Goal: Task Accomplishment & Management: Use online tool/utility

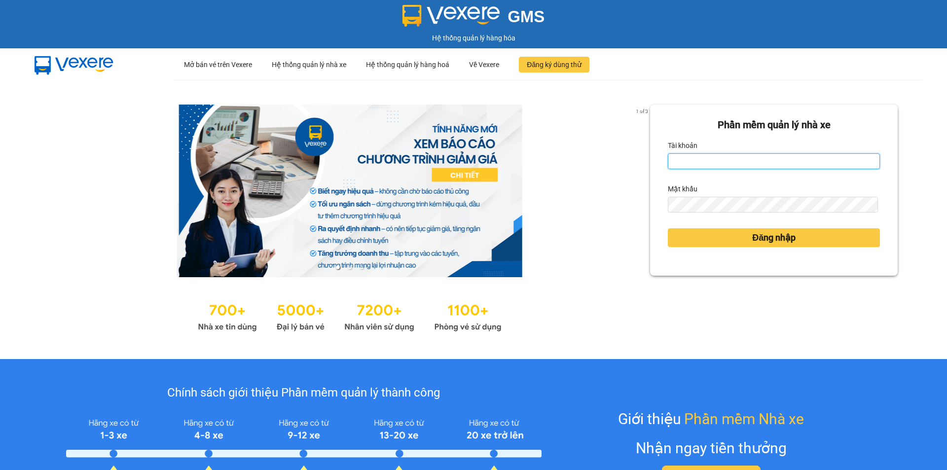
drag, startPoint x: 762, startPoint y: 161, endPoint x: 757, endPoint y: 169, distance: 9.7
click at [762, 161] on input "Tài khoản" at bounding box center [774, 161] width 212 height 16
type input "lttthao.ducphatth"
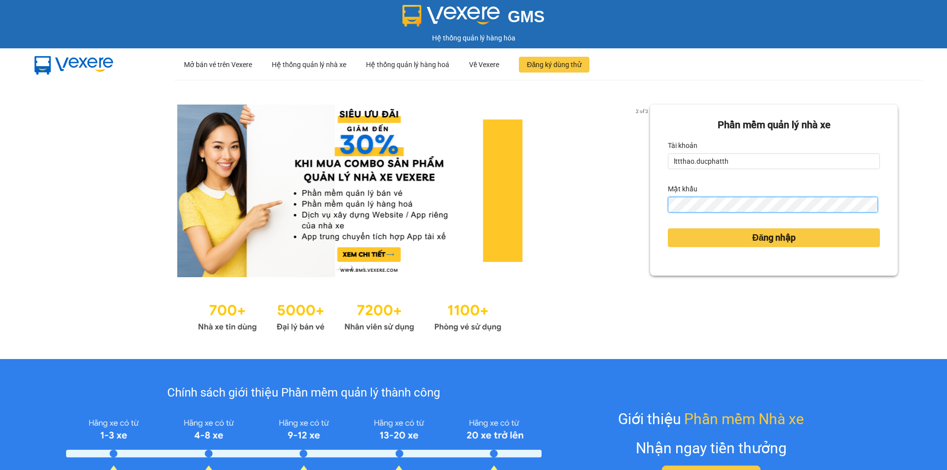
click at [668, 228] on button "Đăng nhập" at bounding box center [774, 237] width 212 height 19
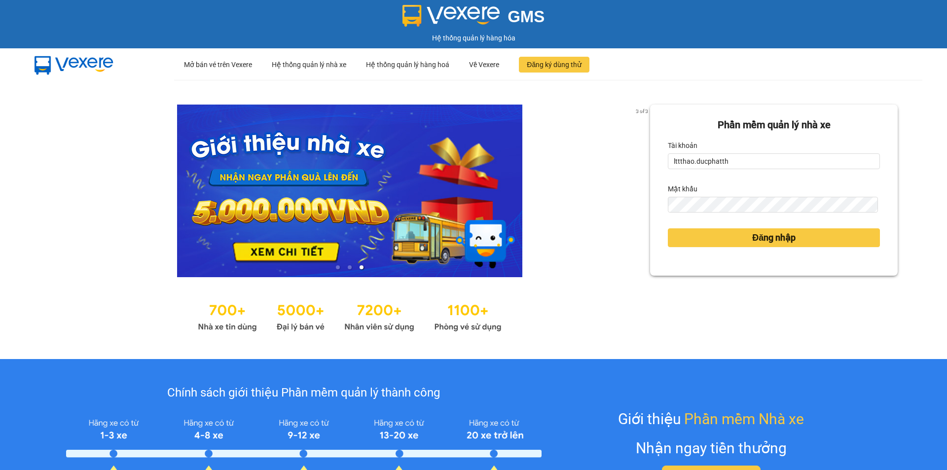
click at [774, 248] on div "Đăng nhập" at bounding box center [774, 238] width 212 height 27
click at [770, 241] on span "Đăng nhập" at bounding box center [774, 238] width 43 height 14
click at [753, 237] on span "Đăng nhập" at bounding box center [774, 238] width 43 height 14
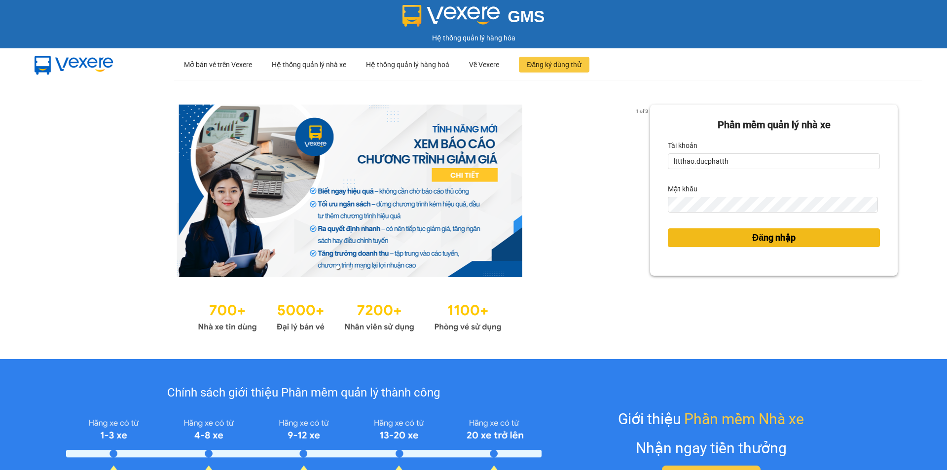
click at [753, 237] on span "Đăng nhập" at bounding box center [774, 238] width 43 height 14
click at [734, 234] on button "Đăng nhập" at bounding box center [774, 237] width 212 height 19
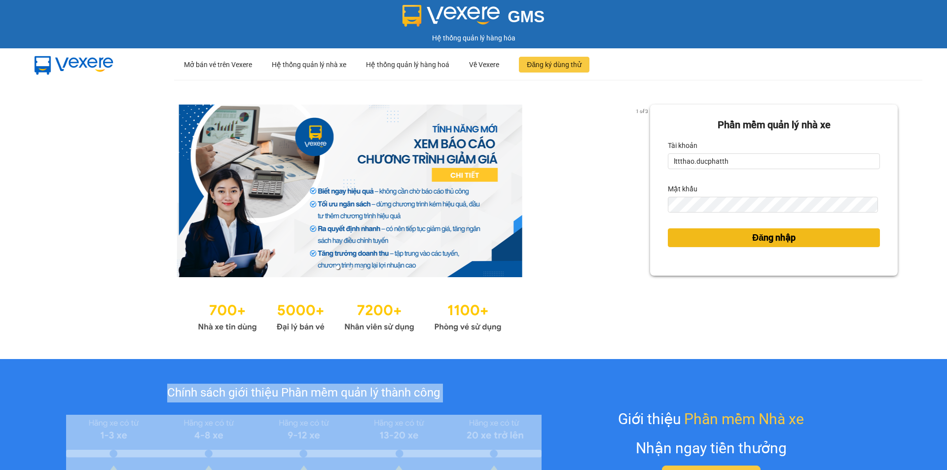
click at [734, 234] on div "Phần mềm quản lý nhà xe Tài khoản lttthao.ducphatth Mật khẩu Đăng nhập" at bounding box center [774, 220] width 248 height 230
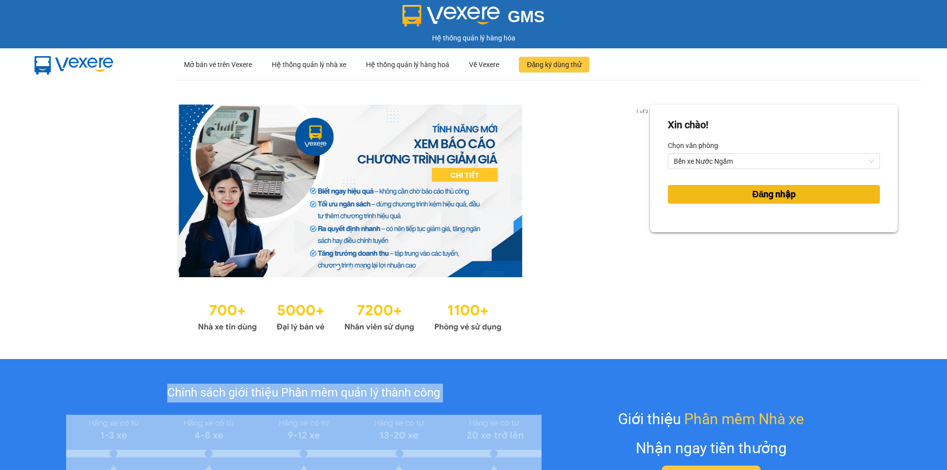
click at [739, 195] on button "Đăng nhập" at bounding box center [774, 194] width 212 height 19
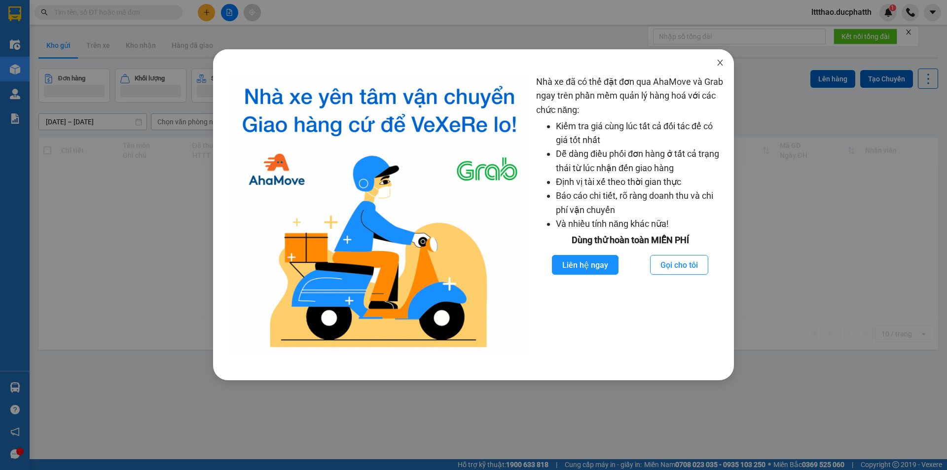
click at [720, 62] on icon "close" at bounding box center [720, 63] width 5 height 6
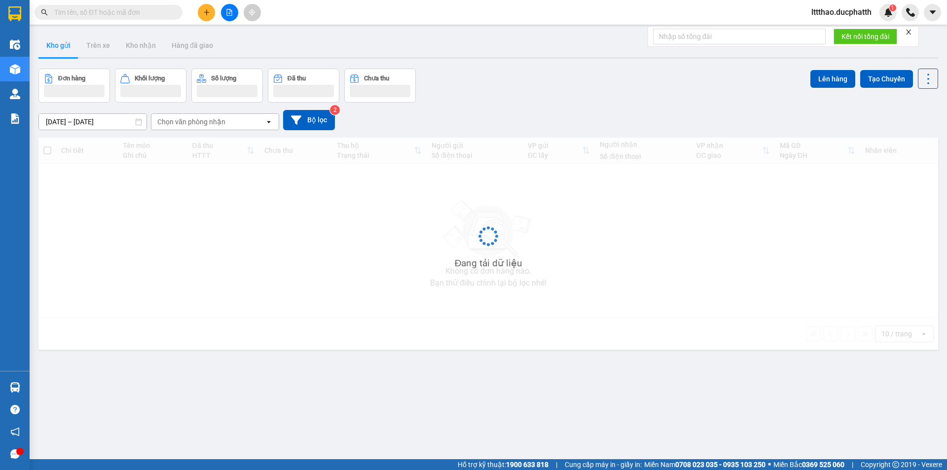
click at [127, 14] on input "text" at bounding box center [112, 12] width 116 height 11
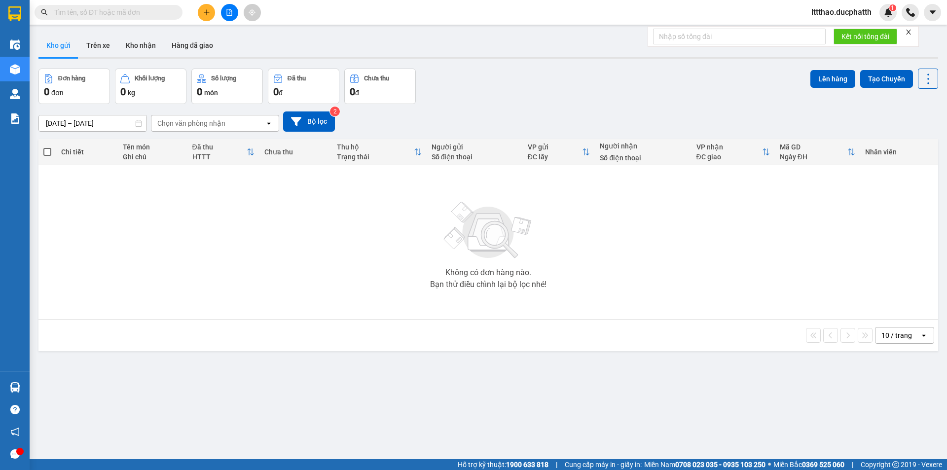
paste input "0963472456"
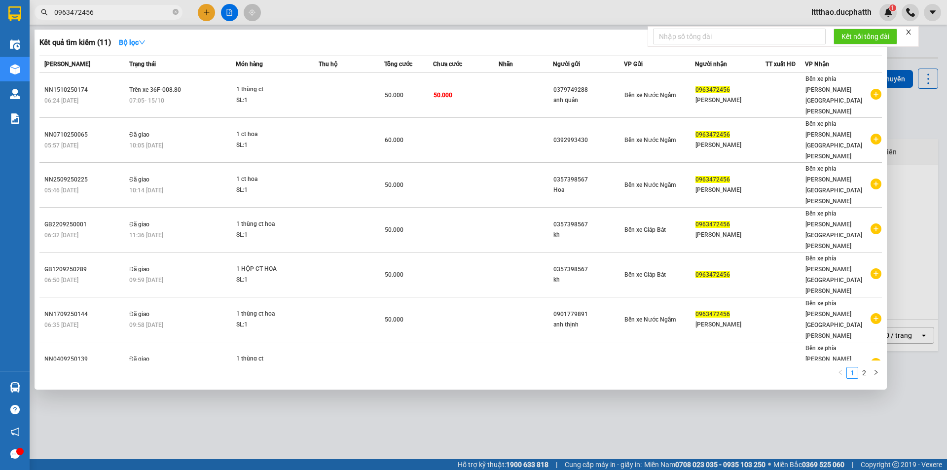
type input "0963472456"
click at [775, 404] on div at bounding box center [473, 235] width 947 height 470
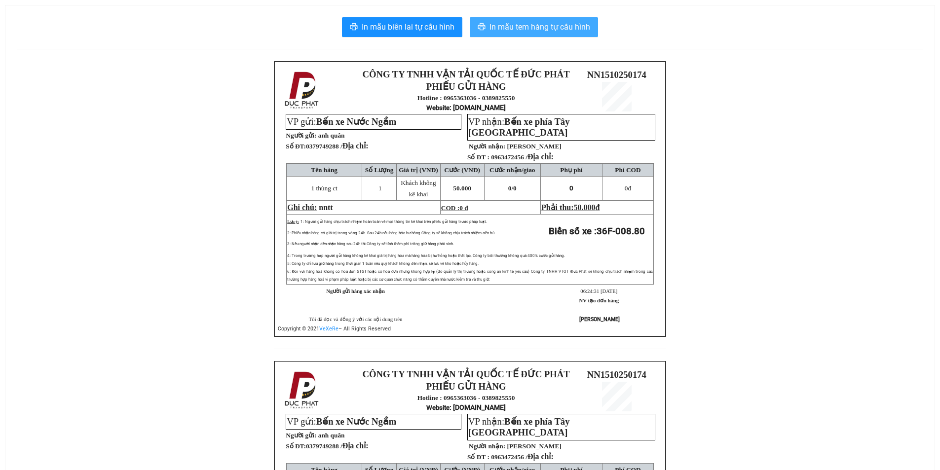
click at [529, 32] on span "In mẫu tem hàng tự cấu hình" at bounding box center [540, 27] width 101 height 12
click at [537, 39] on div "In mẫu biên lai tự cấu hình In mẫu tem hàng tự cấu hình CÔNG TY TNHH VẬN TẢI QU…" at bounding box center [469, 339] width 929 height 668
click at [534, 33] on span "In mẫu tem hàng tự cấu hình" at bounding box center [540, 27] width 101 height 12
click at [551, 32] on span "In mẫu tem hàng tự cấu hình" at bounding box center [540, 27] width 101 height 12
